Goal: Navigation & Orientation: Find specific page/section

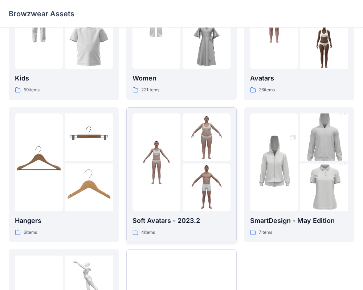
scroll to position [70, 0]
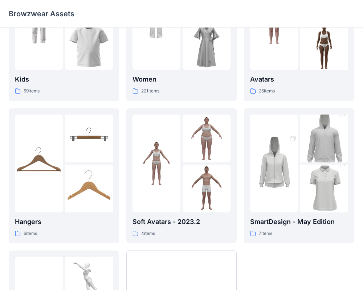
click at [213, 233] on div "4 items" at bounding box center [181, 234] width 98 height 8
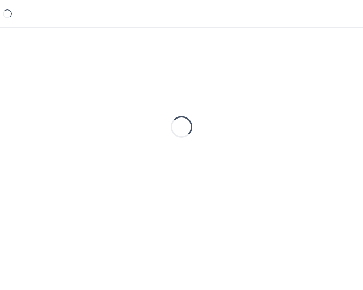
click at [214, 232] on div "Loading..." at bounding box center [181, 147] width 363 height 239
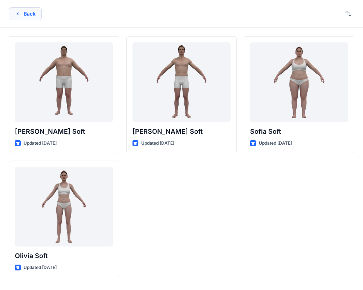
click at [18, 14] on icon "button" at bounding box center [18, 14] width 6 height 6
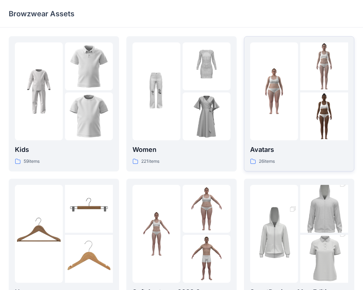
click at [276, 124] on div at bounding box center [274, 91] width 48 height 98
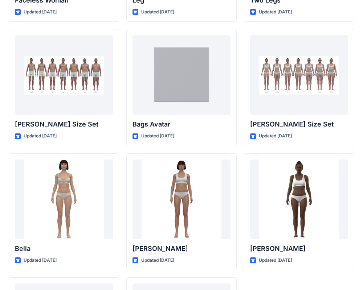
scroll to position [747, 0]
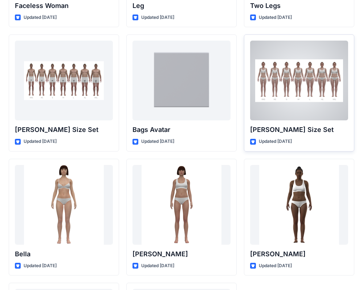
click at [315, 112] on div at bounding box center [299, 81] width 98 height 80
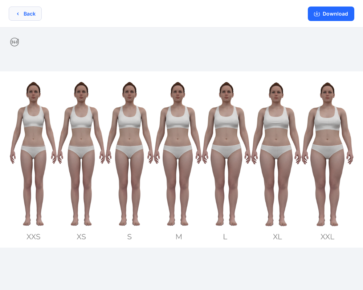
click at [18, 14] on icon "button" at bounding box center [18, 14] width 6 height 6
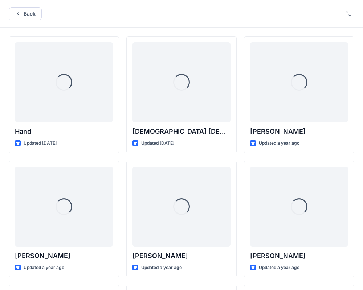
scroll to position [747, 0]
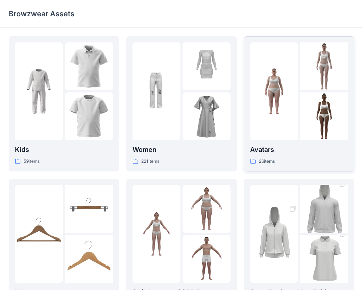
click at [297, 132] on div at bounding box center [274, 91] width 48 height 98
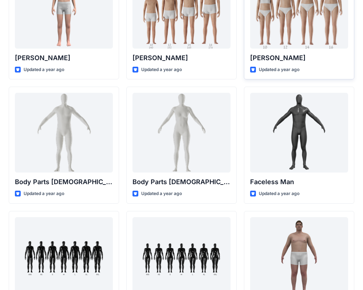
scroll to position [199, 0]
